Goal: Use online tool/utility: Use online tool/utility

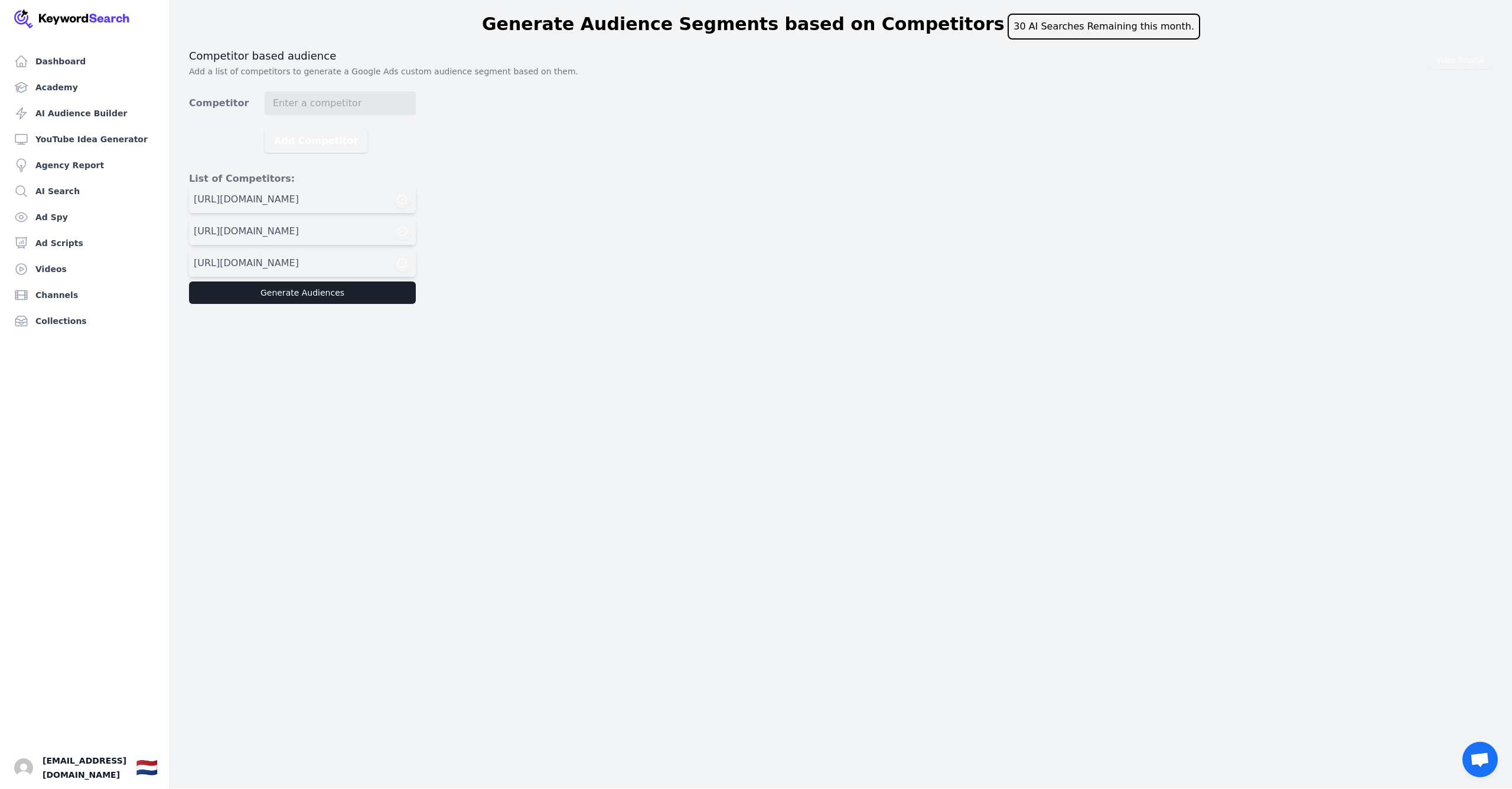
click at [295, 292] on button "Generate Audiences" at bounding box center [303, 293] width 227 height 22
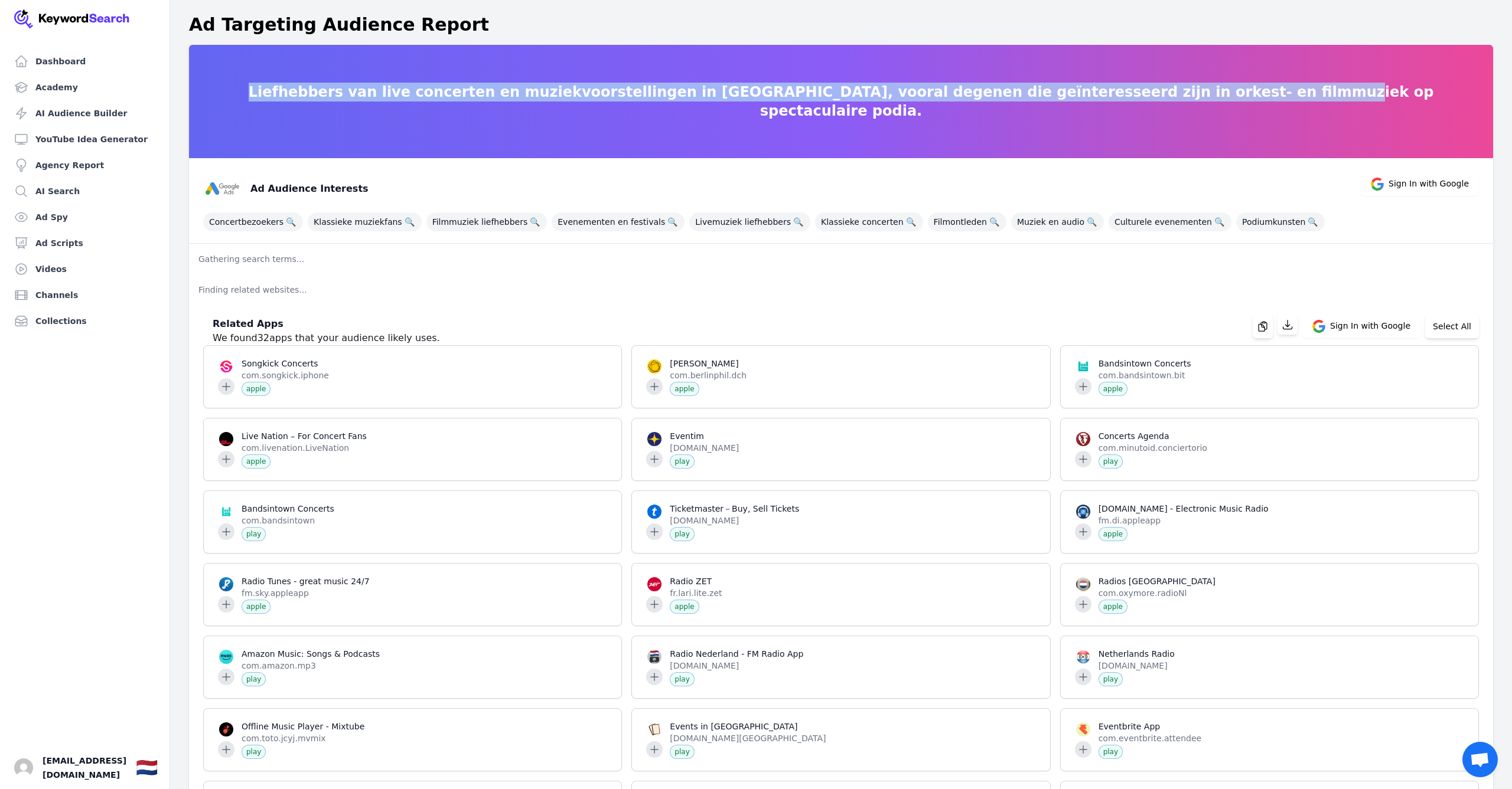
drag, startPoint x: 326, startPoint y: 100, endPoint x: 1229, endPoint y: 107, distance: 903.0
click at [1229, 107] on p "Liefhebbers van live concerten en muziekvoorstellingen in Nederland, vooral deg…" at bounding box center [841, 102] width 1304 height 38
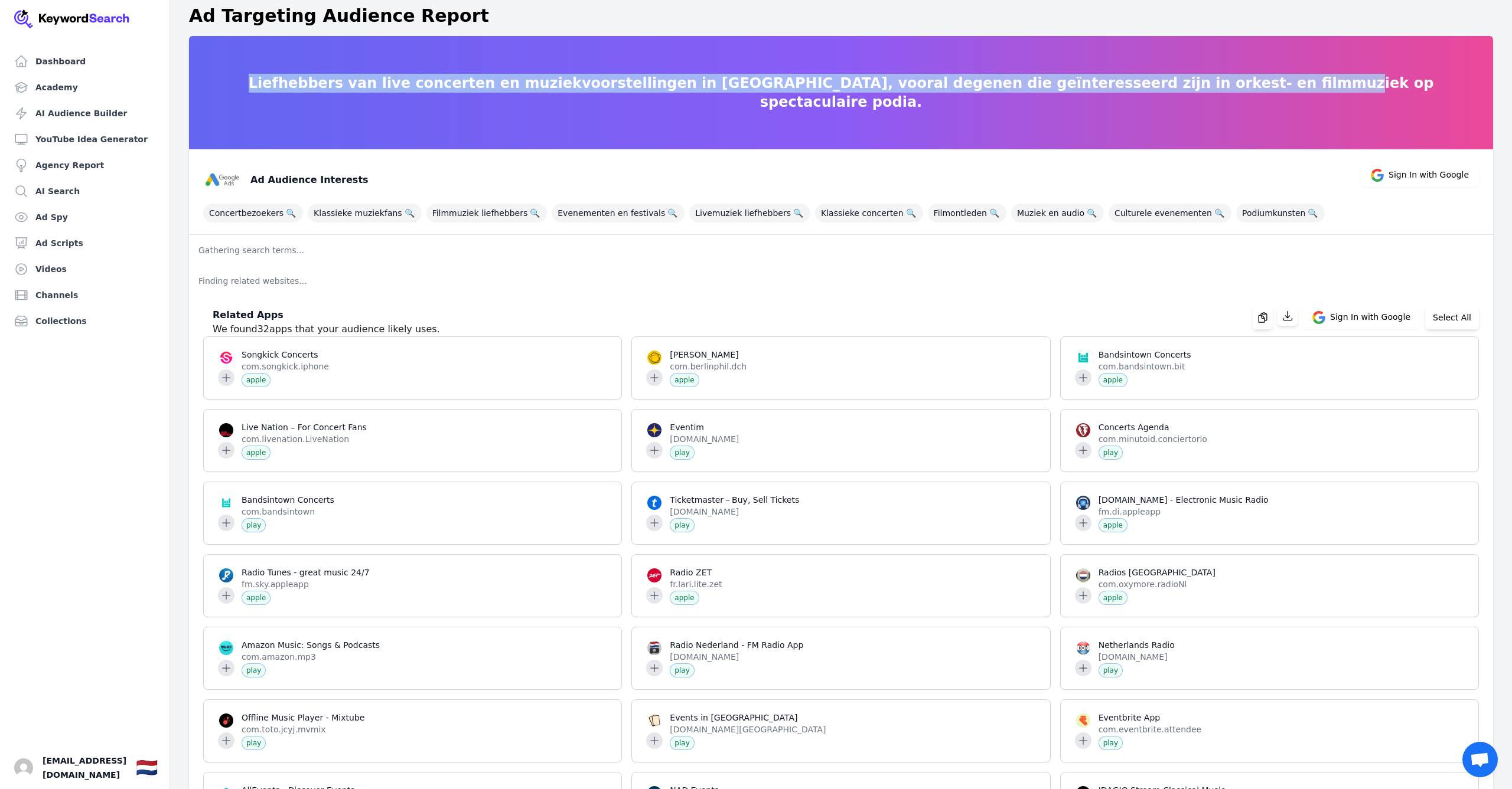
scroll to position [13, 0]
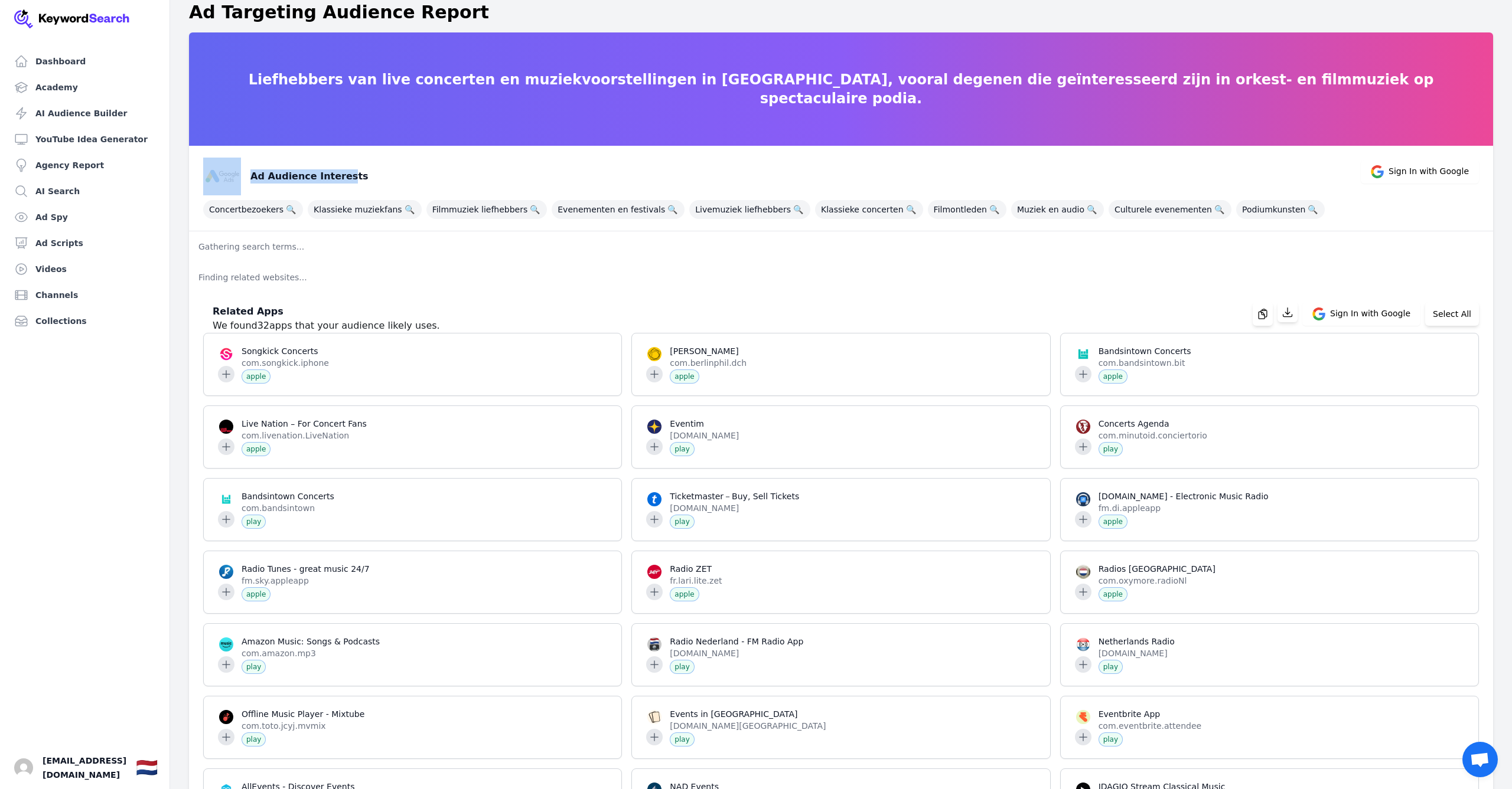
drag, startPoint x: 245, startPoint y: 178, endPoint x: 340, endPoint y: 179, distance: 95.0
click at [340, 179] on div "Ad Audience Interests" at bounding box center [286, 177] width 165 height 38
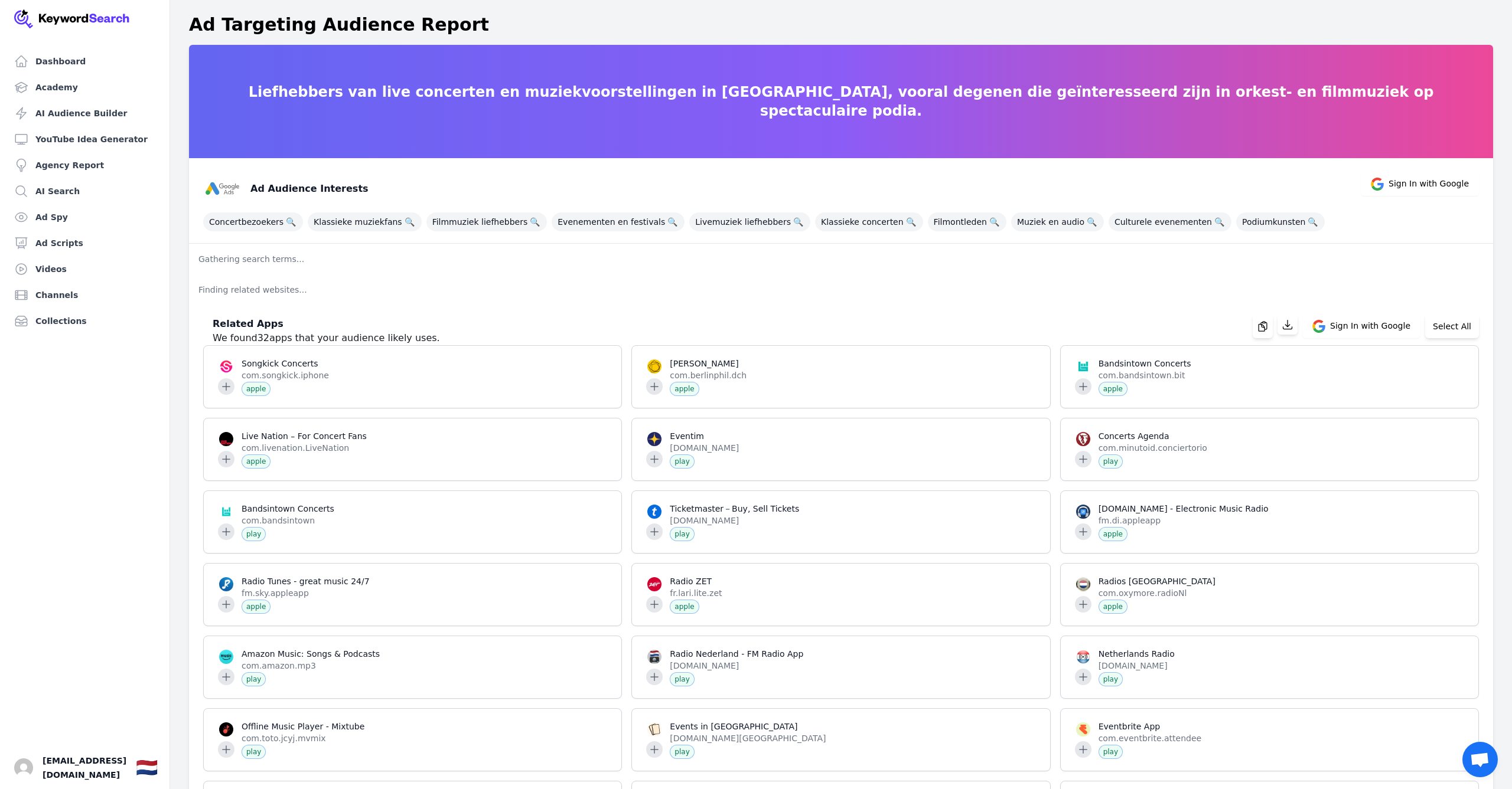
scroll to position [0, 0]
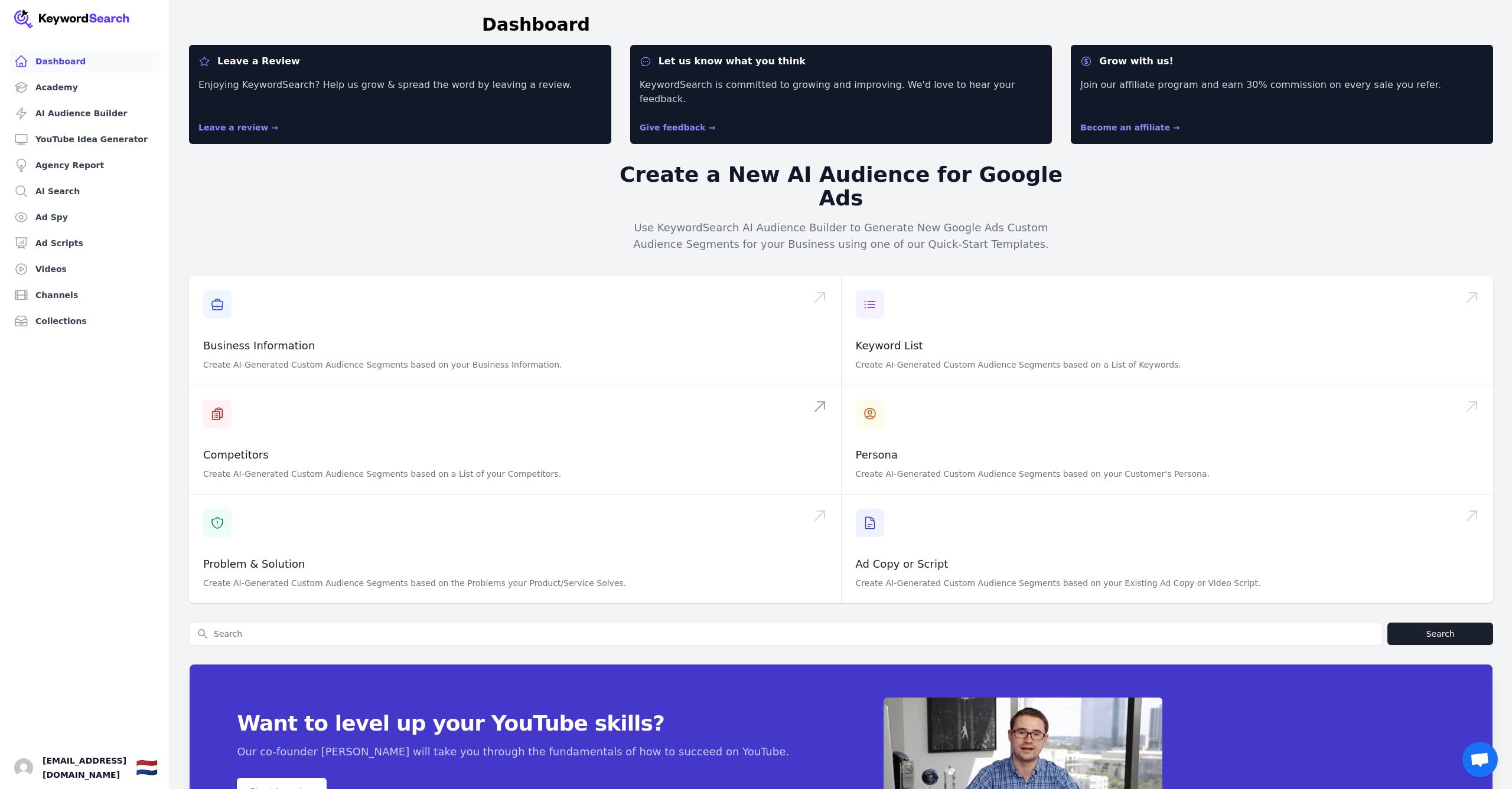
click at [270, 416] on span at bounding box center [515, 440] width 652 height 109
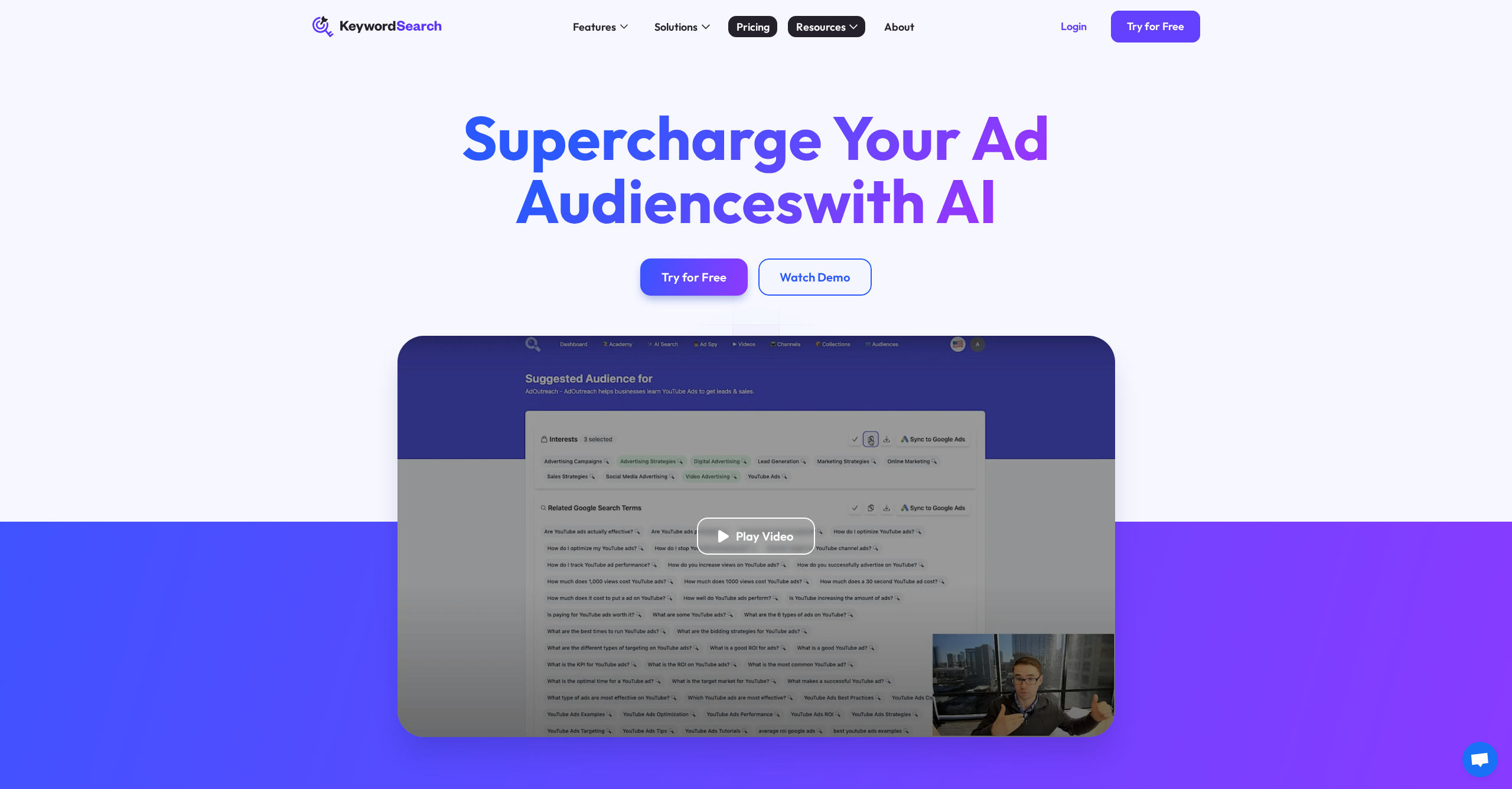
click at [749, 29] on div "Pricing" at bounding box center [753, 27] width 33 height 16
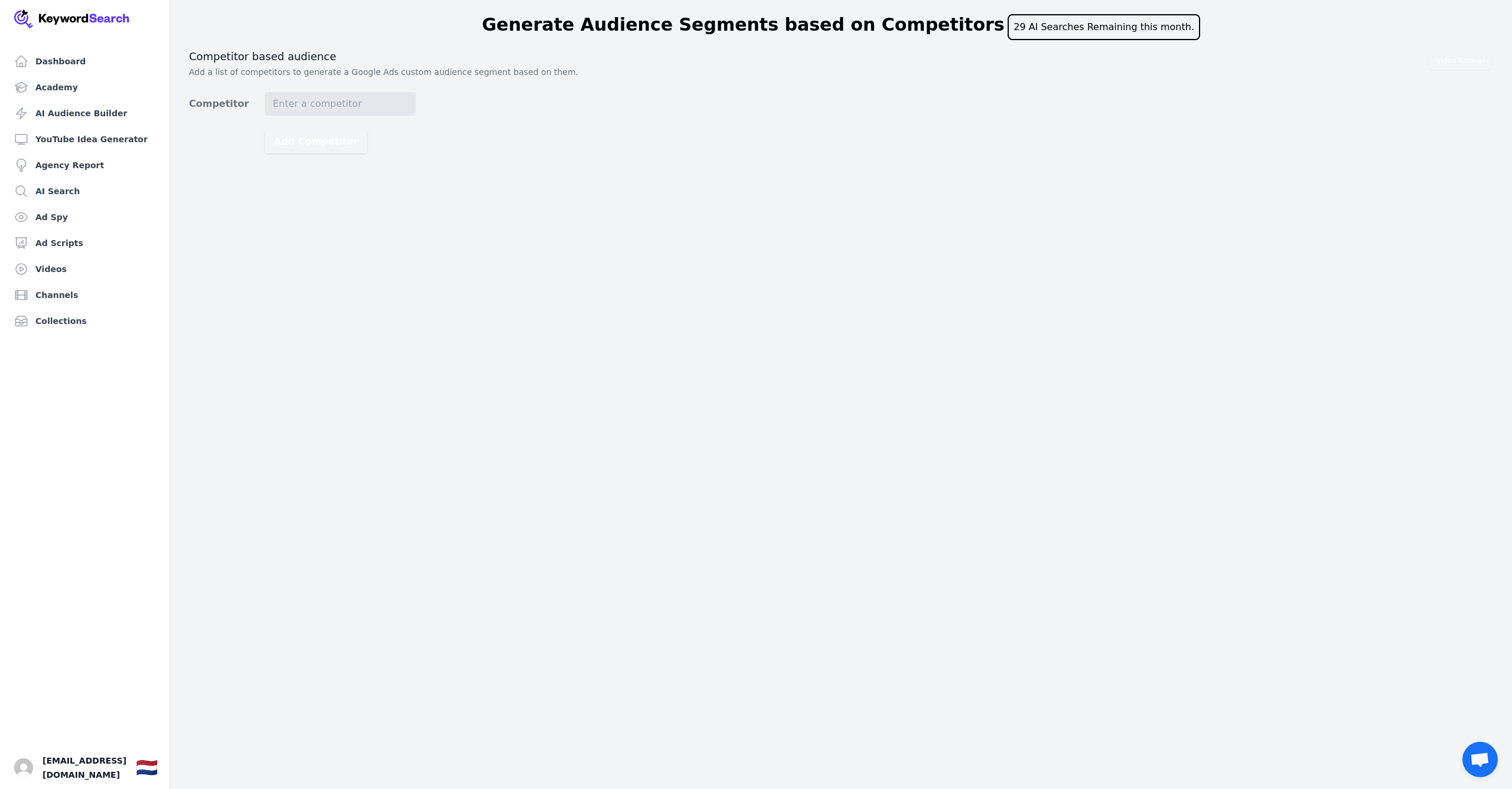
click at [1493, 1] on main "Generate Audience Segments based on Competitors 29 AI Searches Remaining this m…" at bounding box center [756, 79] width 1512 height 158
